Goal: Information Seeking & Learning: Learn about a topic

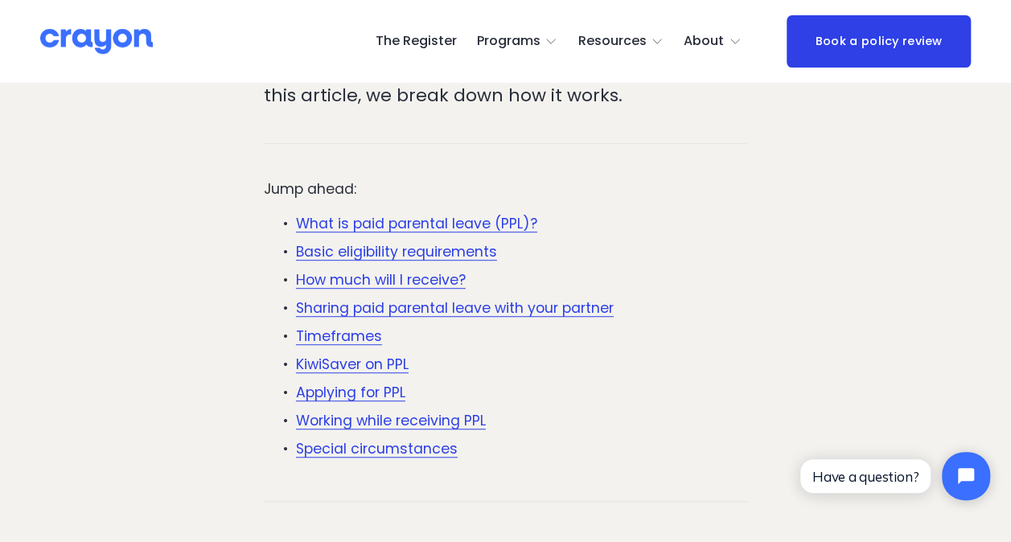
scroll to position [402, 0]
click at [420, 227] on link "What is paid parental leave (PPL)?" at bounding box center [416, 223] width 241 height 19
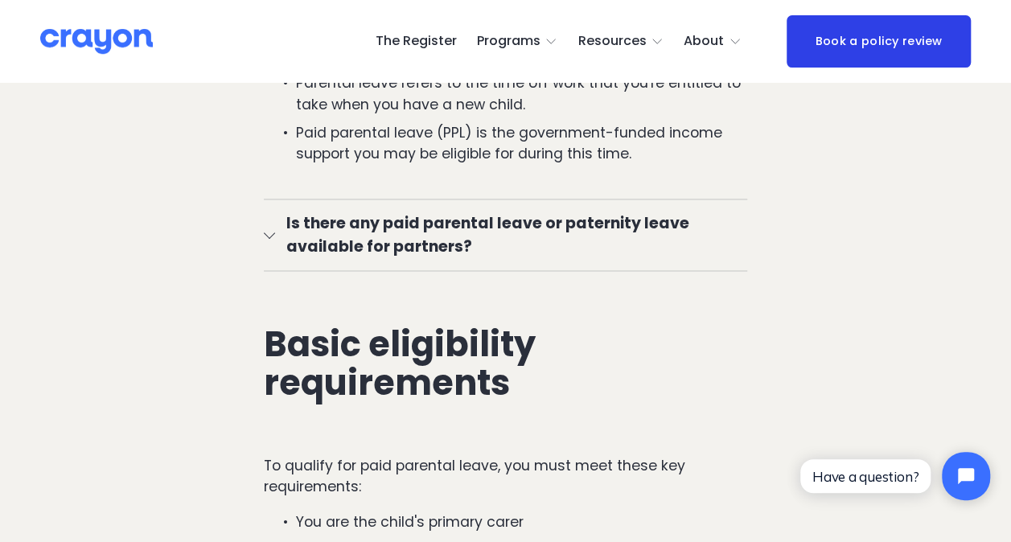
scroll to position [1205, 0]
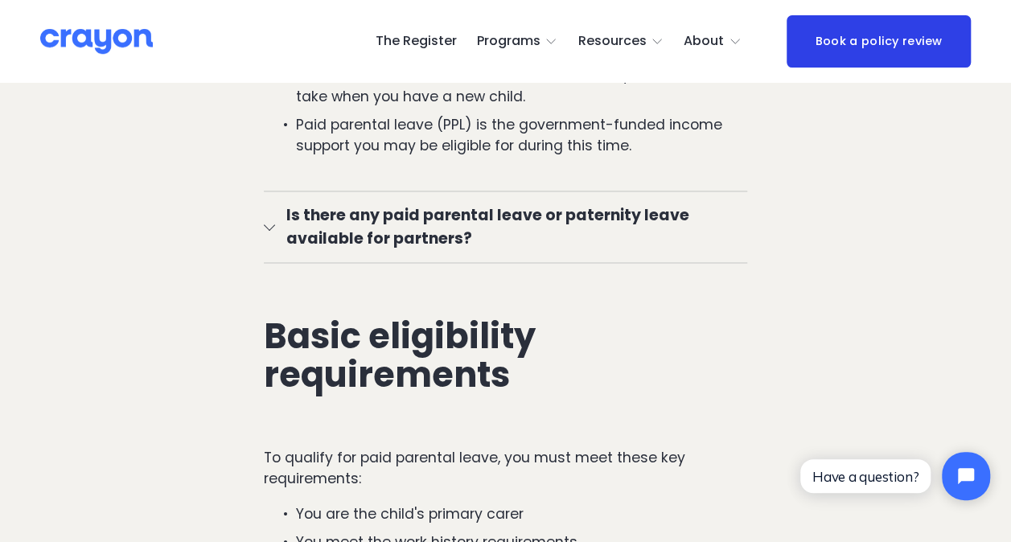
click at [267, 231] on div at bounding box center [269, 225] width 11 height 11
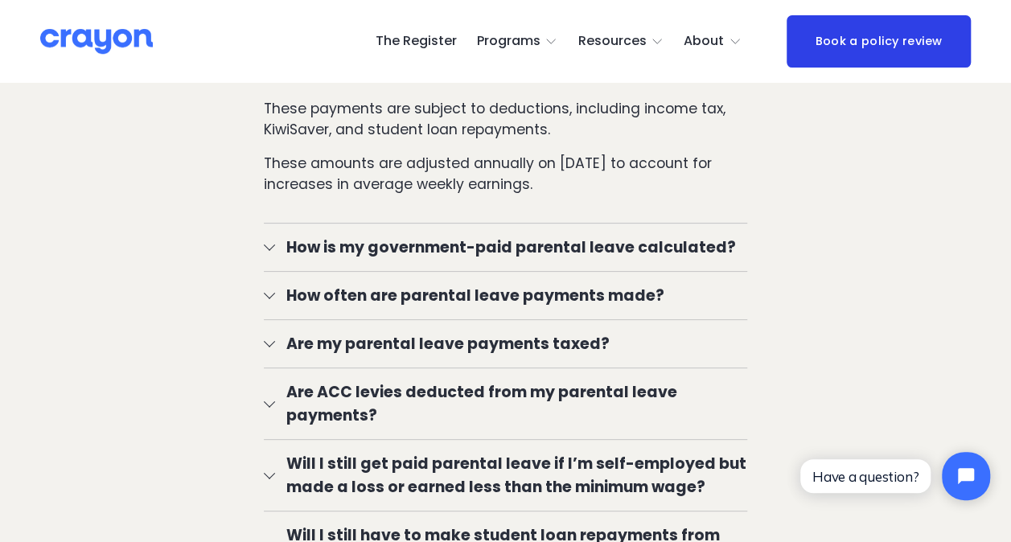
scroll to position [3137, 0]
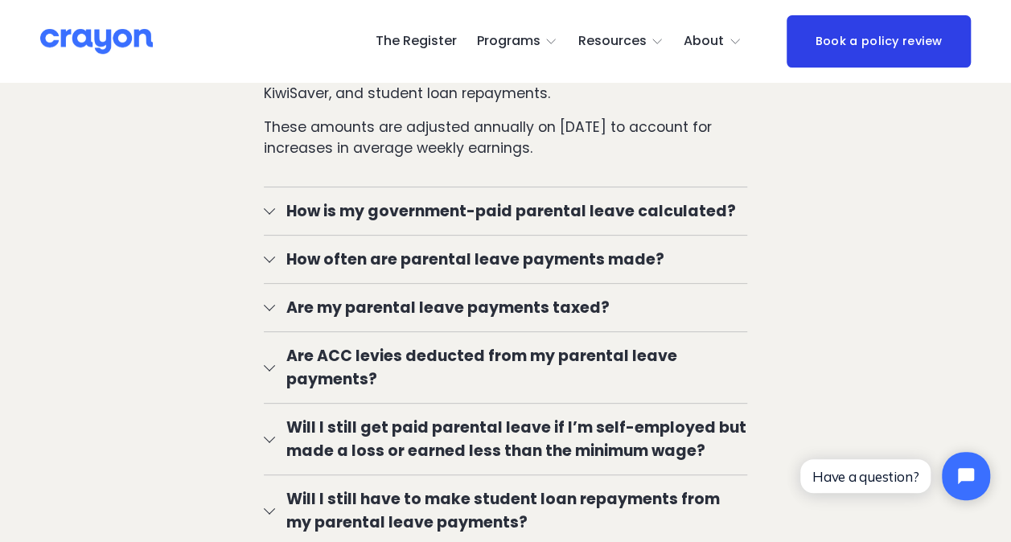
click at [270, 377] on button "Are ACC levies deducted from my parental leave payments?" at bounding box center [506, 367] width 484 height 71
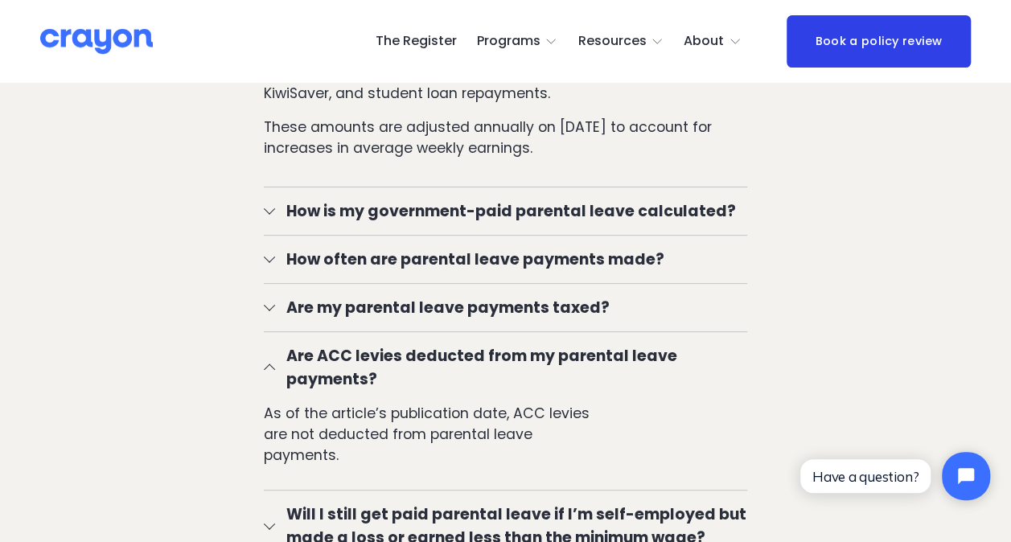
click at [270, 375] on div at bounding box center [269, 369] width 11 height 11
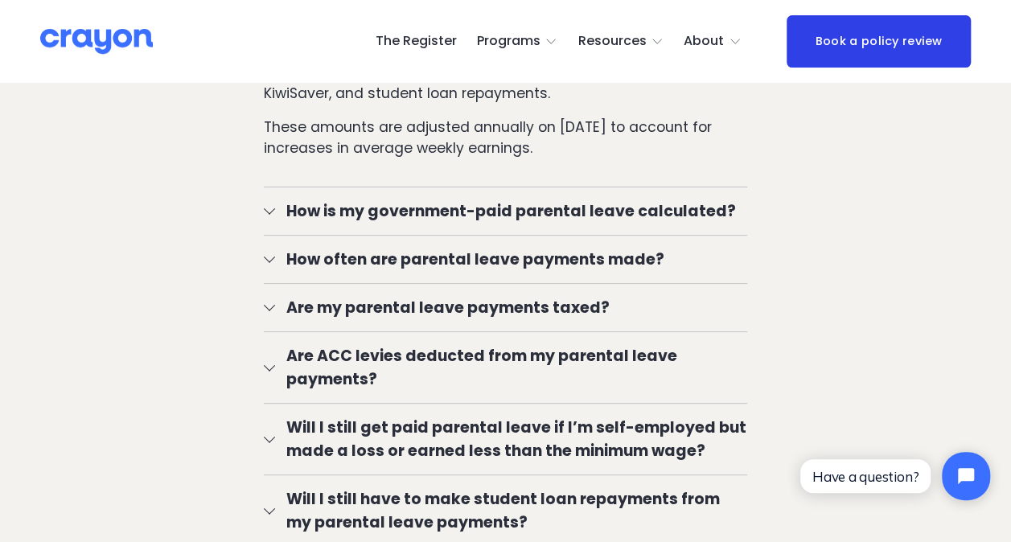
click at [271, 311] on div at bounding box center [269, 305] width 11 height 11
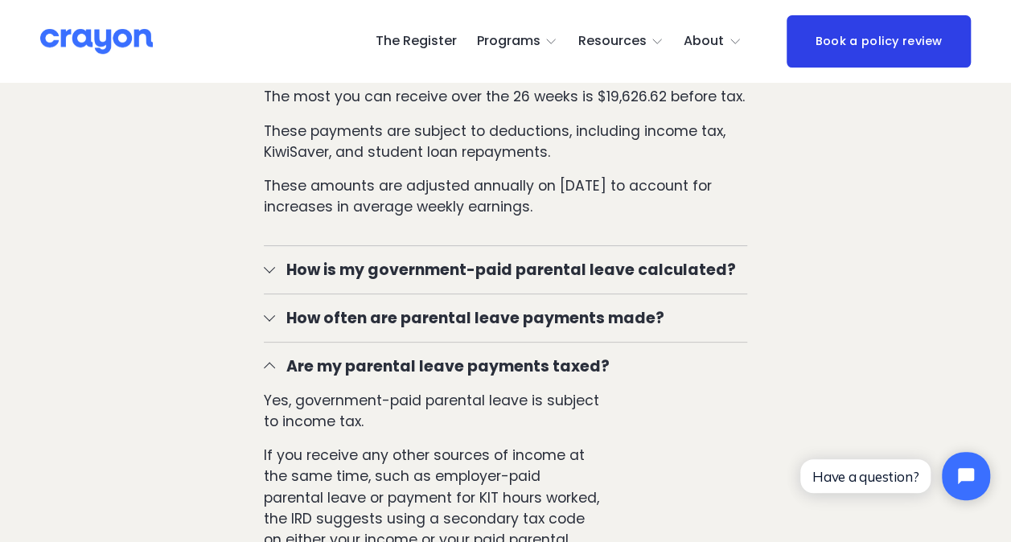
scroll to position [3056, 0]
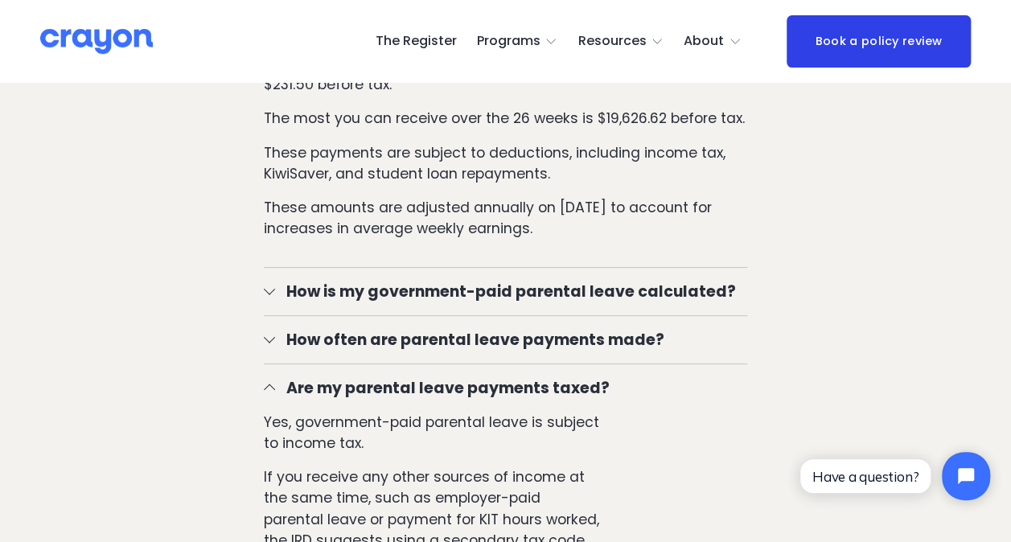
click at [268, 344] on div at bounding box center [269, 337] width 11 height 11
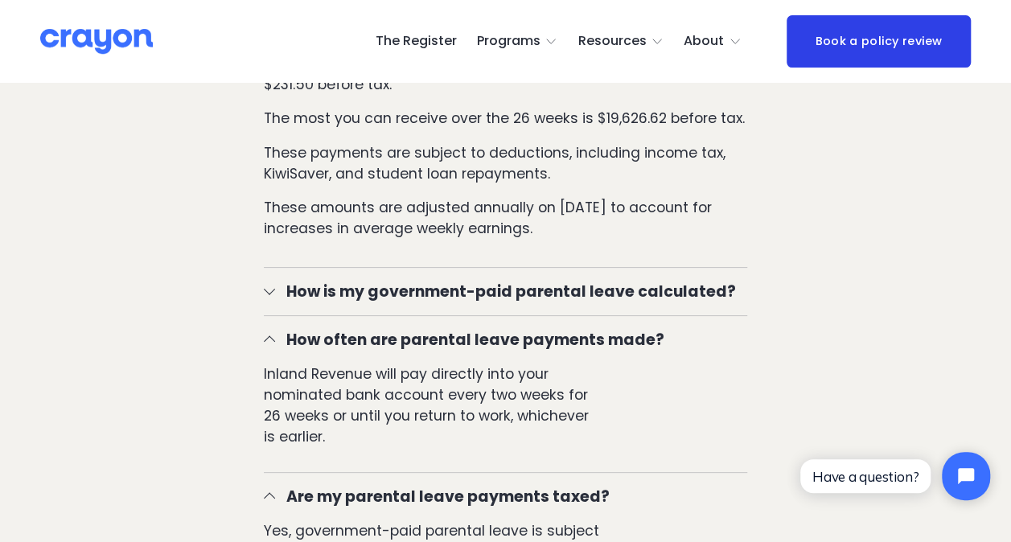
click at [272, 340] on div at bounding box center [269, 339] width 11 height 11
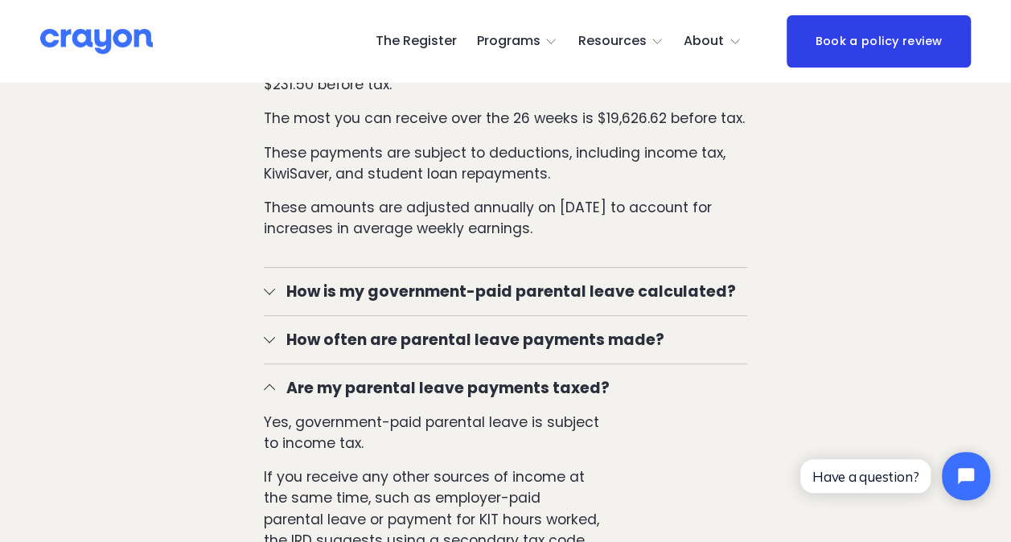
click at [272, 297] on div at bounding box center [269, 291] width 11 height 11
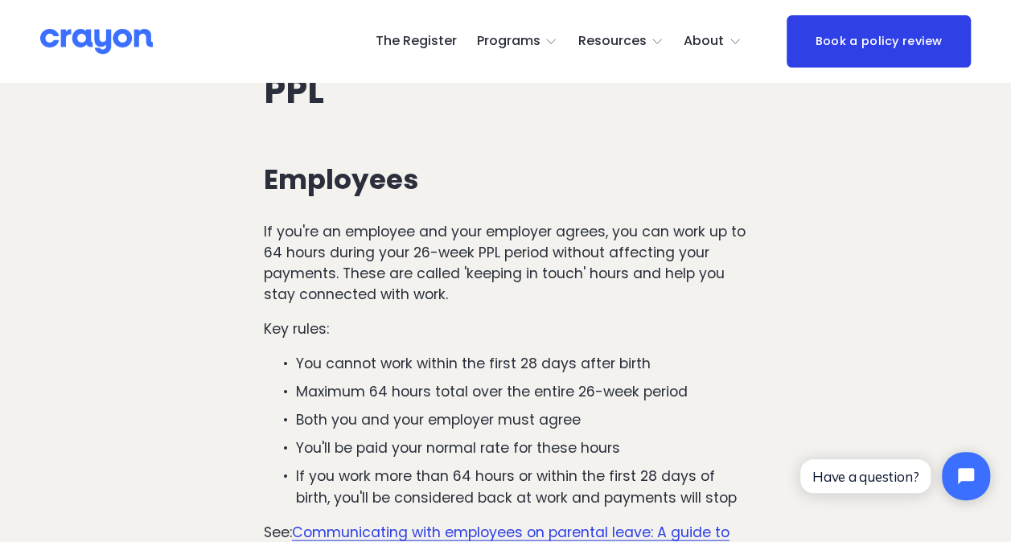
scroll to position [7482, 0]
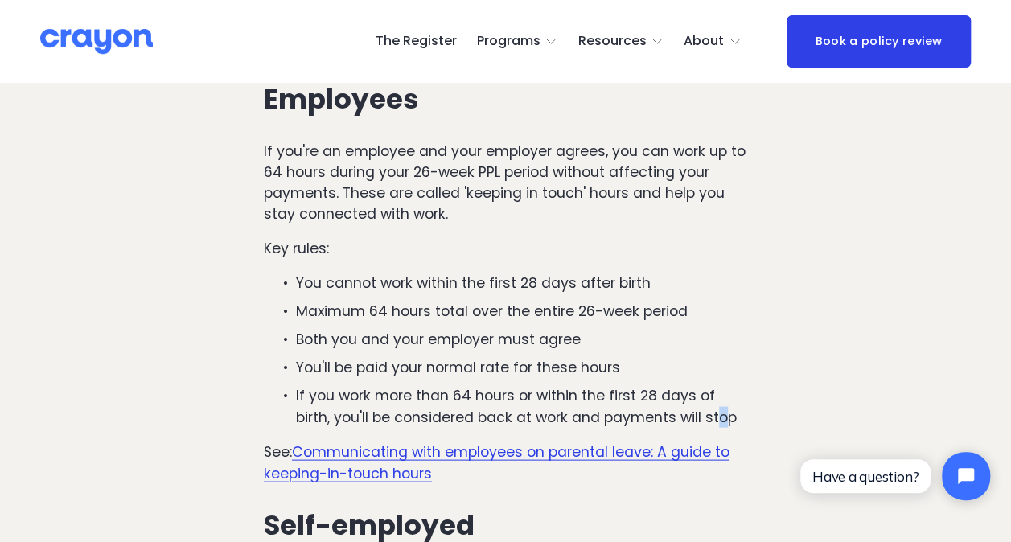
click at [731, 385] on p "If you work more than 64 hours or within the first 28 days of birth, you'll be …" at bounding box center [521, 406] width 451 height 43
drag, startPoint x: 731, startPoint y: 380, endPoint x: 598, endPoint y: 365, distance: 133.6
click at [598, 385] on p "If you work more than 64 hours or within the first 28 days of birth, you'll be …" at bounding box center [521, 406] width 451 height 43
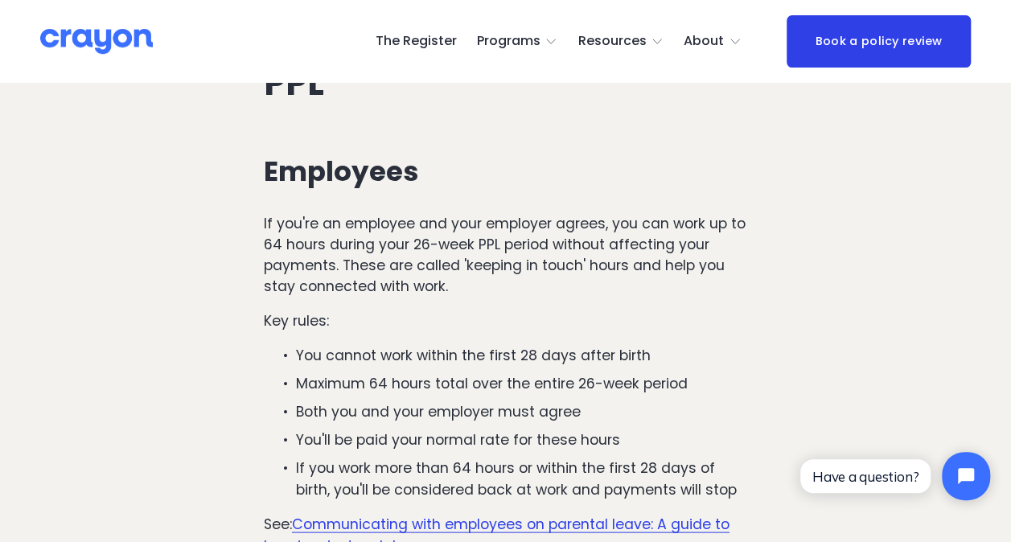
scroll to position [7167, 0]
